Goal: Information Seeking & Learning: Learn about a topic

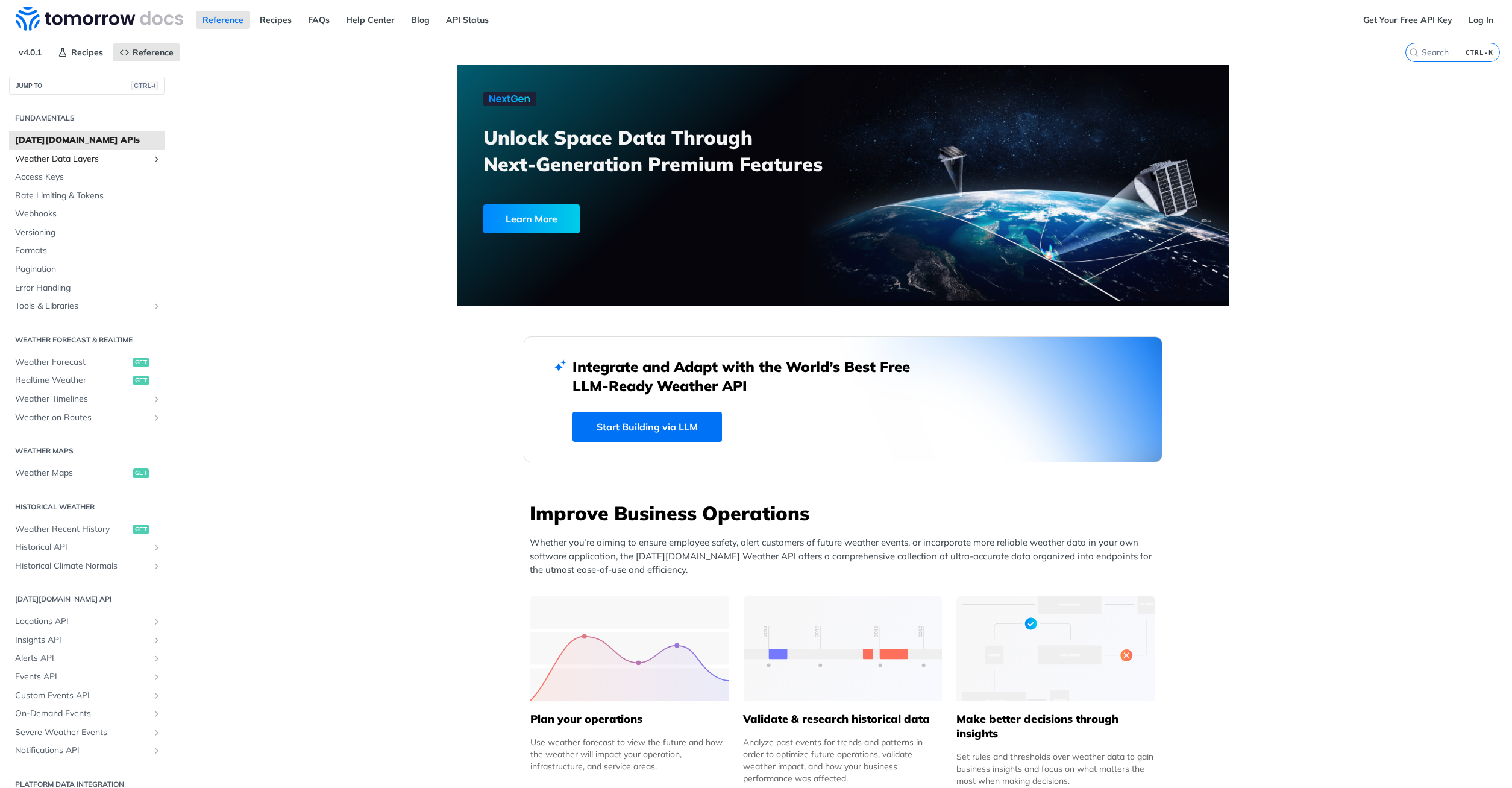
click at [53, 159] on span "Weather Data Layers" at bounding box center [82, 159] width 133 height 12
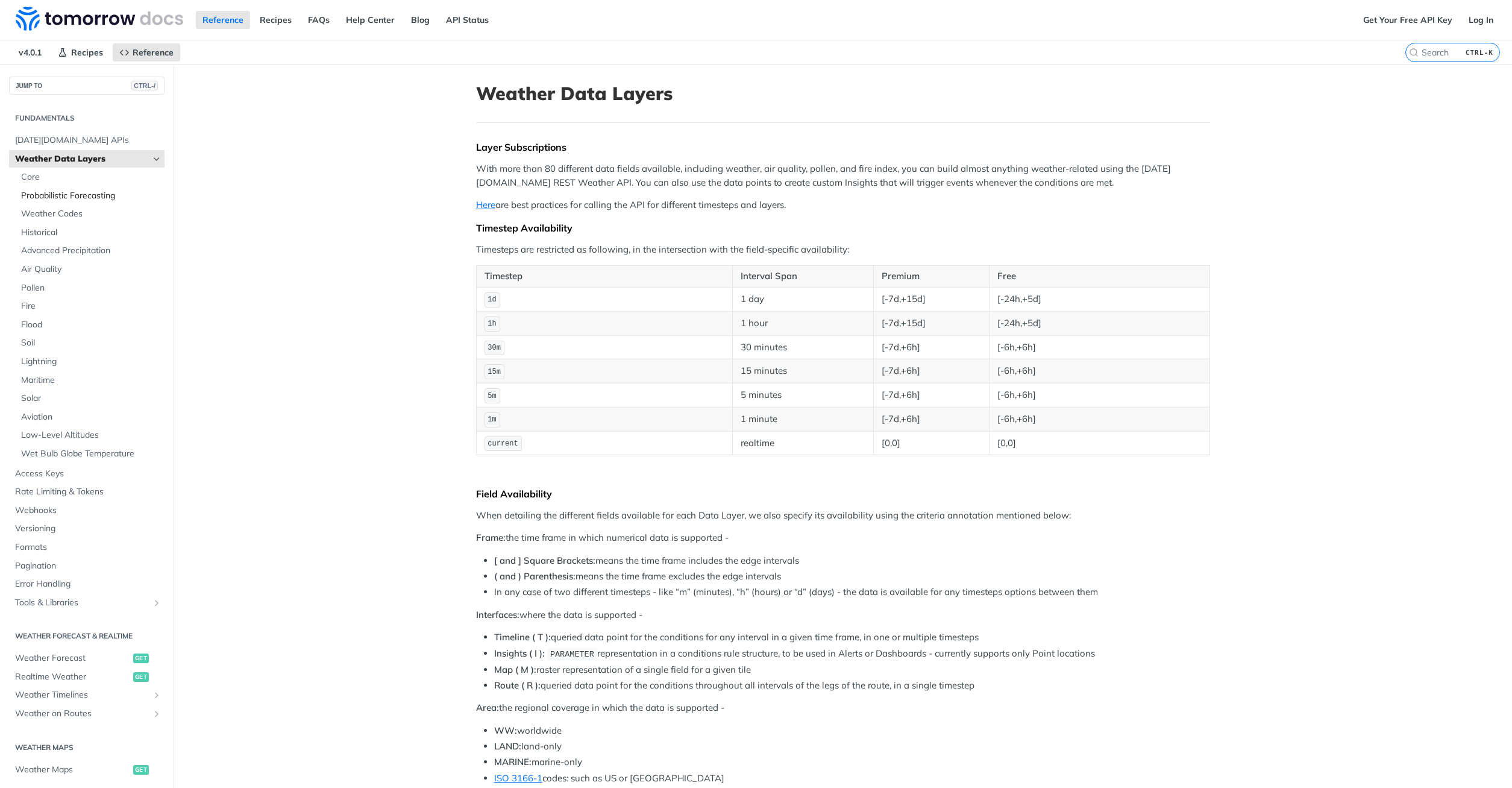
click at [56, 202] on link "Probabilistic Forecasting" at bounding box center [90, 196] width 150 height 18
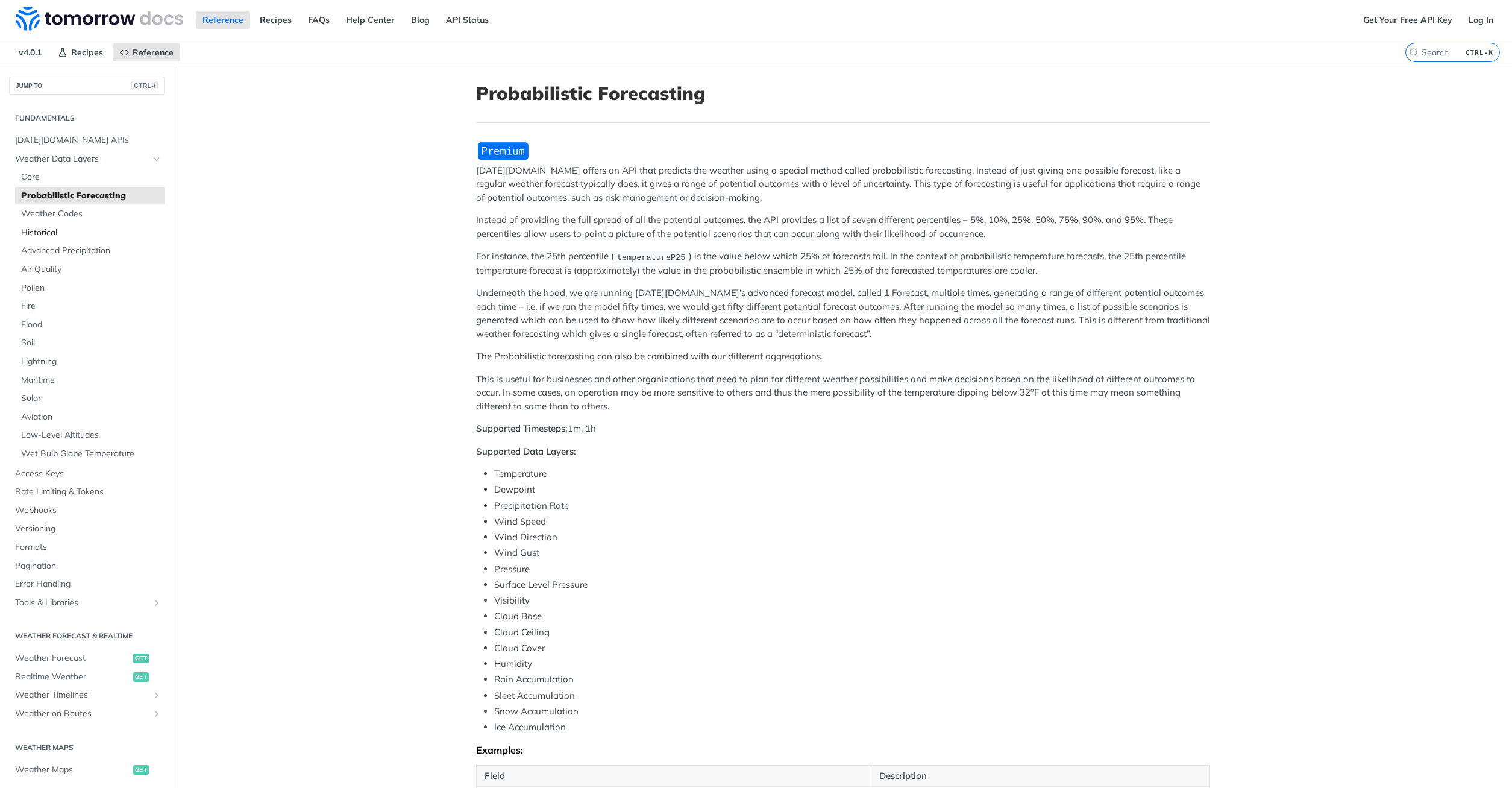
click at [54, 225] on link "Historical" at bounding box center [90, 233] width 150 height 18
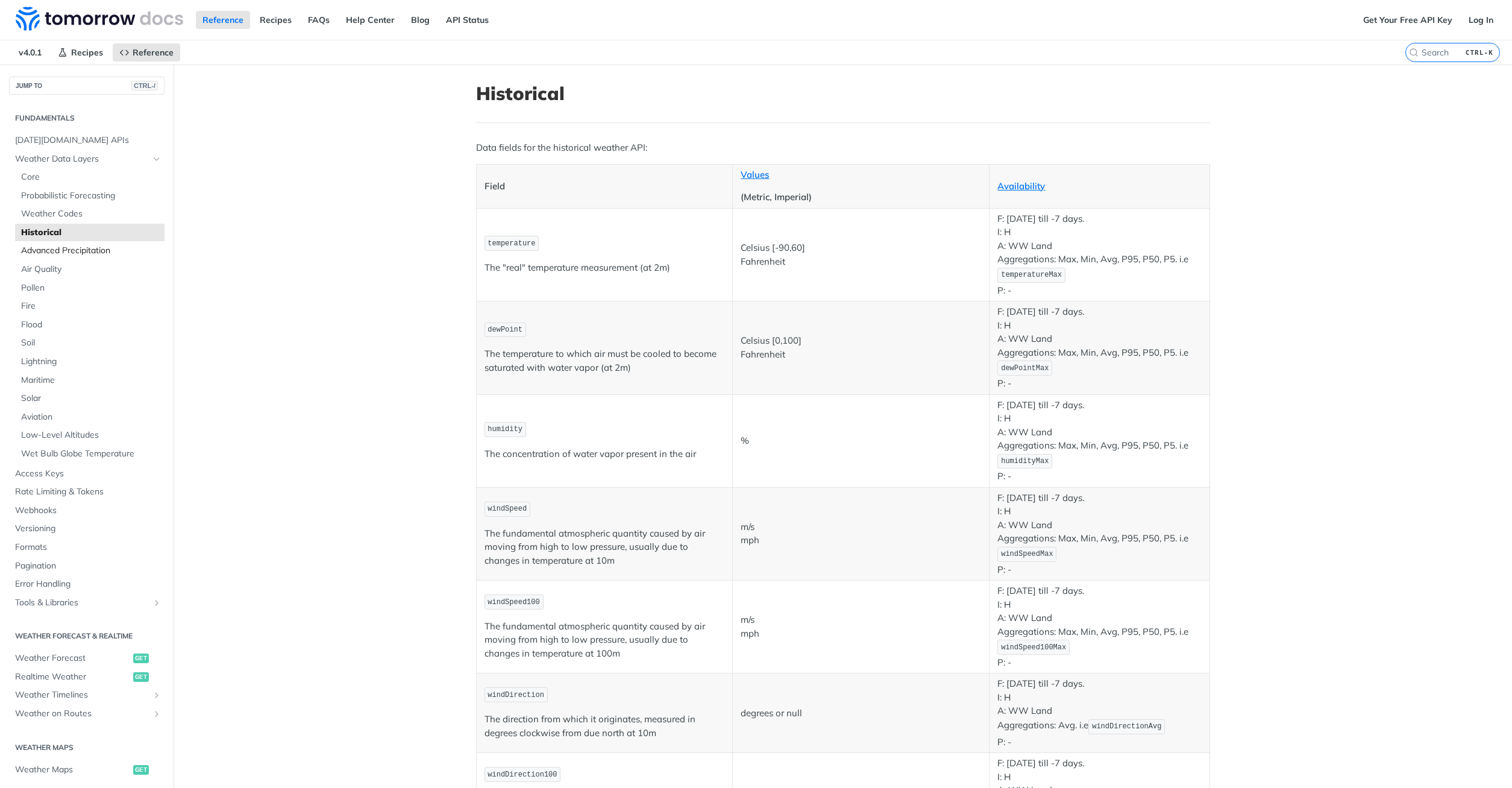
click at [59, 252] on span "Advanced Precipitation" at bounding box center [90, 251] width 140 height 12
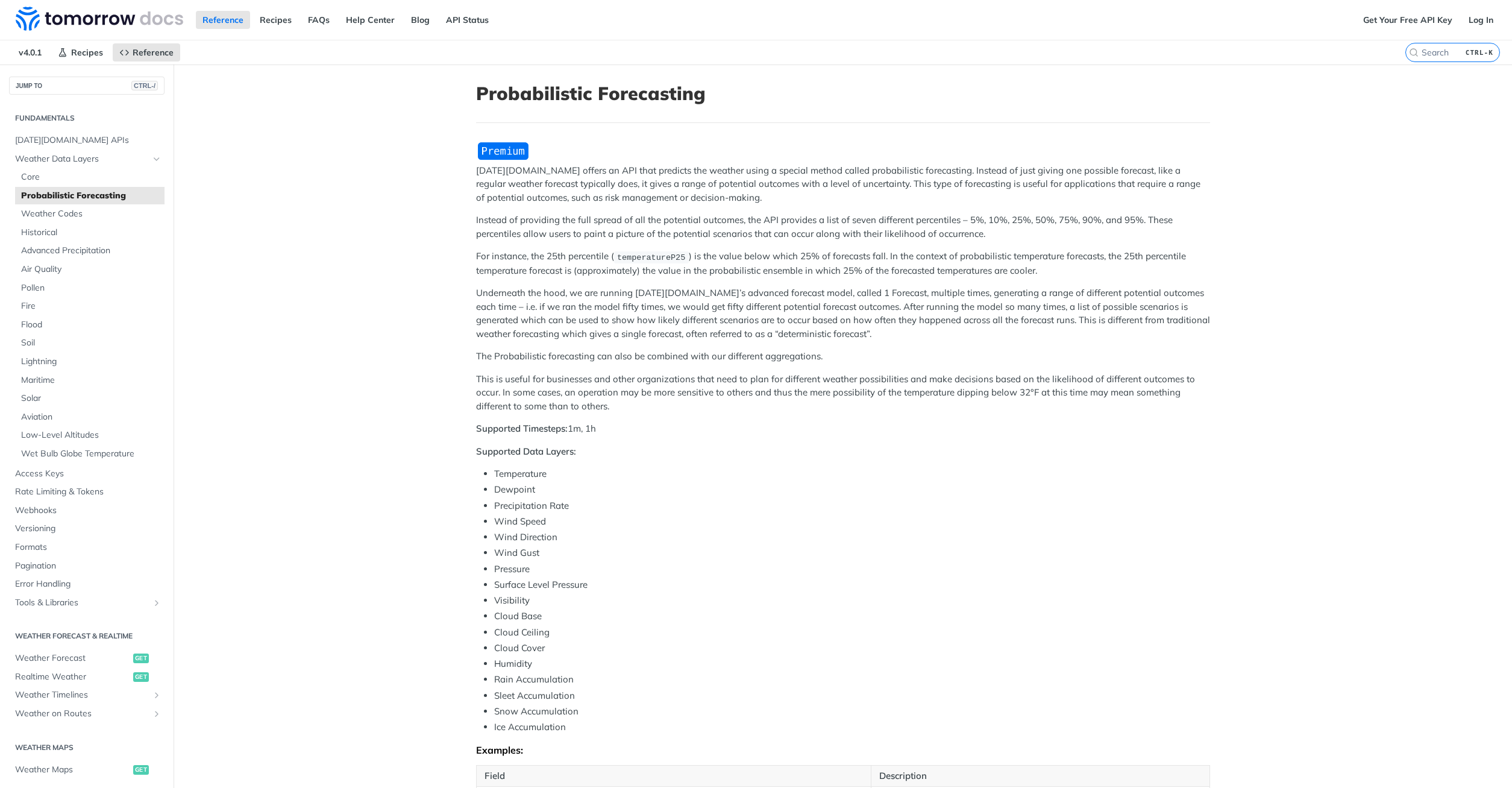
scroll to position [506, 0]
